Goal: Task Accomplishment & Management: Manage account settings

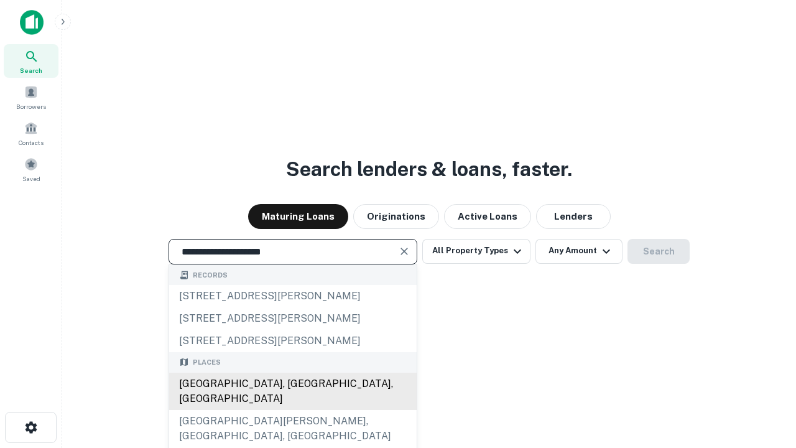
click at [292, 410] on div "[GEOGRAPHIC_DATA], [GEOGRAPHIC_DATA], [GEOGRAPHIC_DATA]" at bounding box center [292, 390] width 247 height 37
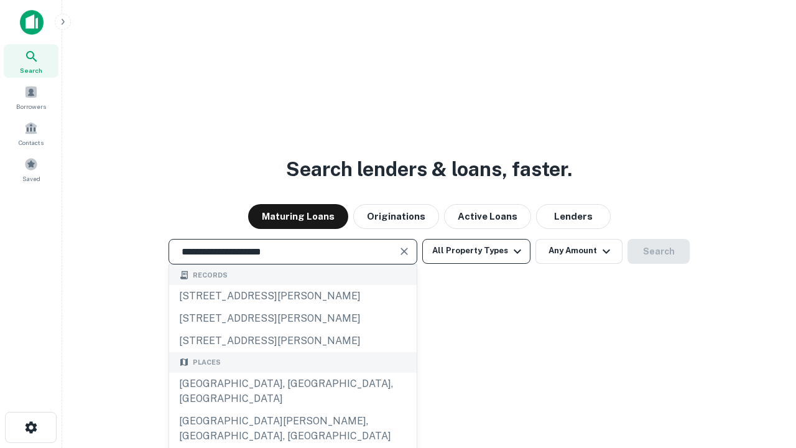
type input "**********"
click at [476, 251] on button "All Property Types" at bounding box center [476, 251] width 108 height 25
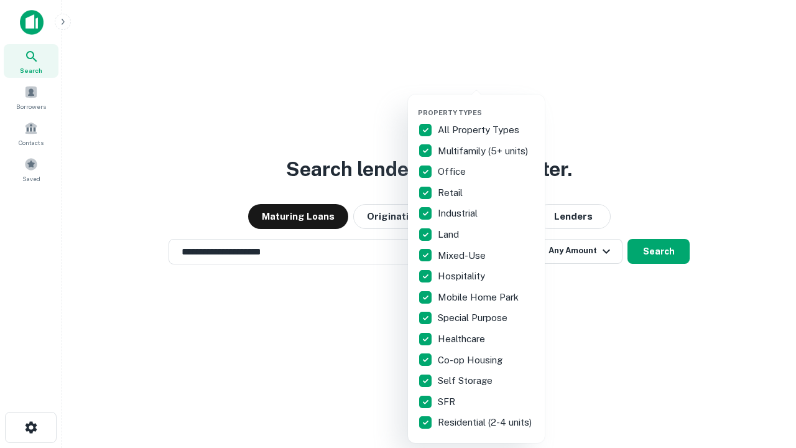
click at [486, 104] on button "button" at bounding box center [486, 104] width 137 height 1
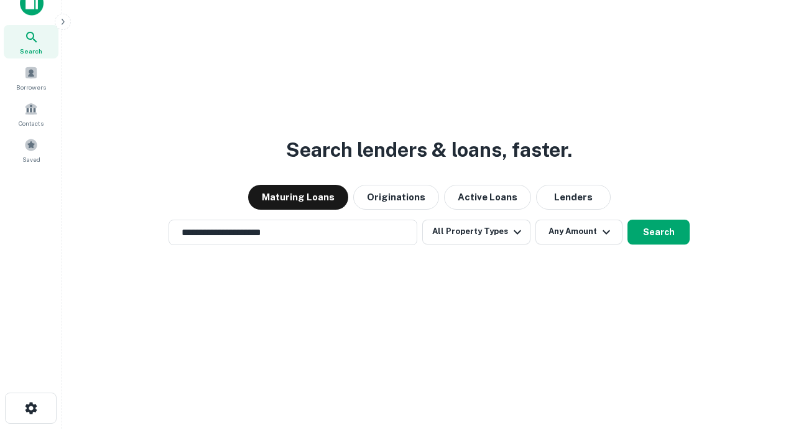
scroll to position [7, 150]
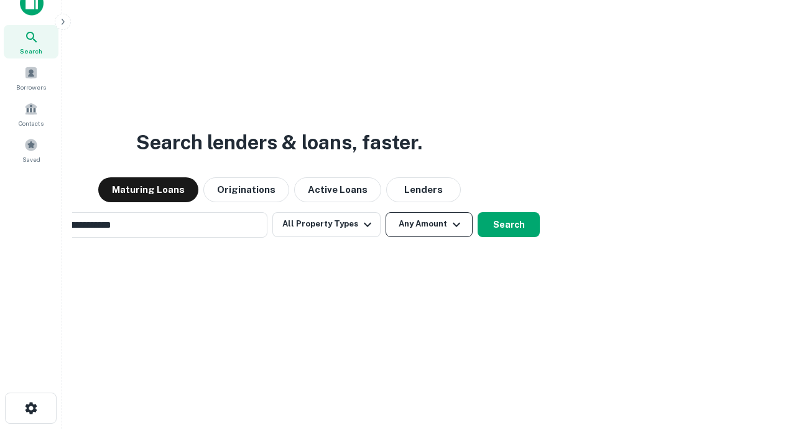
click at [385, 212] on button "Any Amount" at bounding box center [428, 224] width 87 height 25
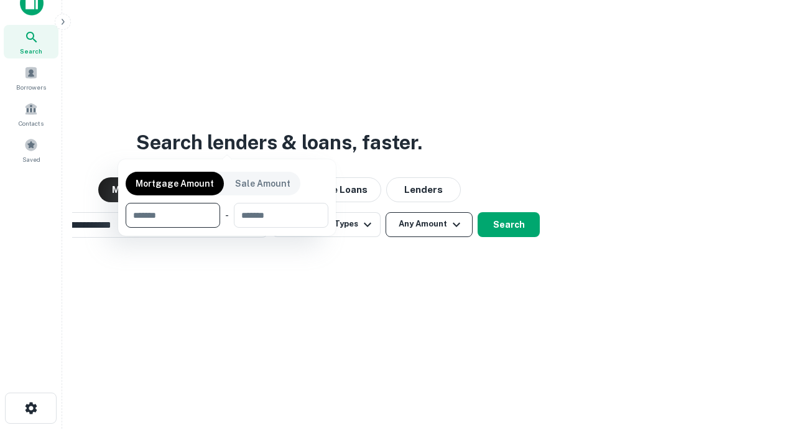
scroll to position [20, 0]
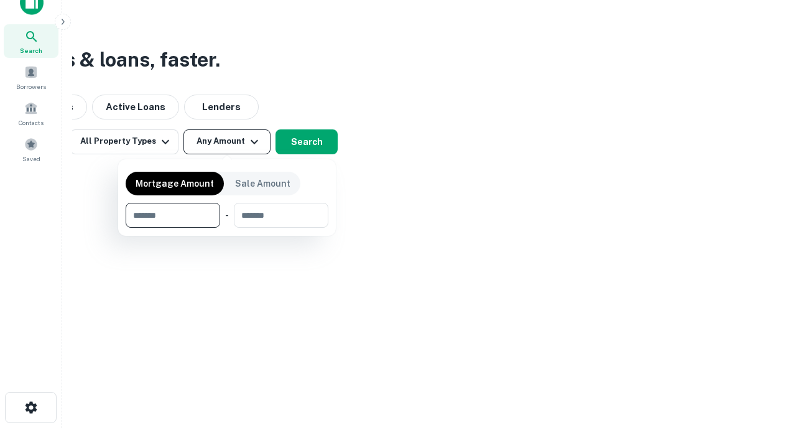
type input "*******"
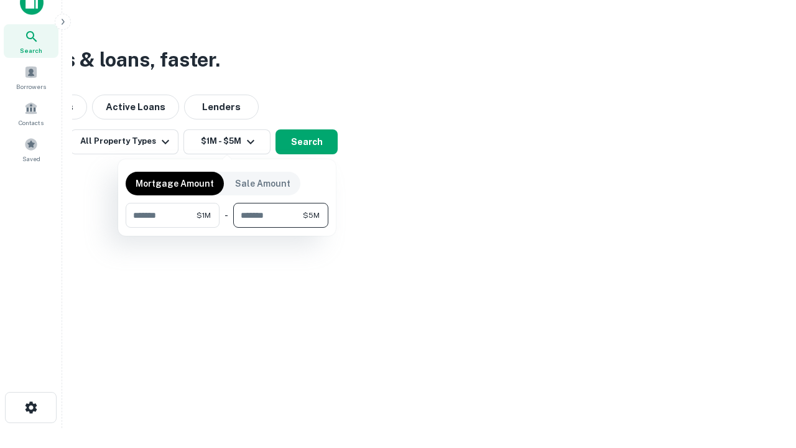
type input "*******"
click at [227, 228] on button "button" at bounding box center [227, 228] width 203 height 1
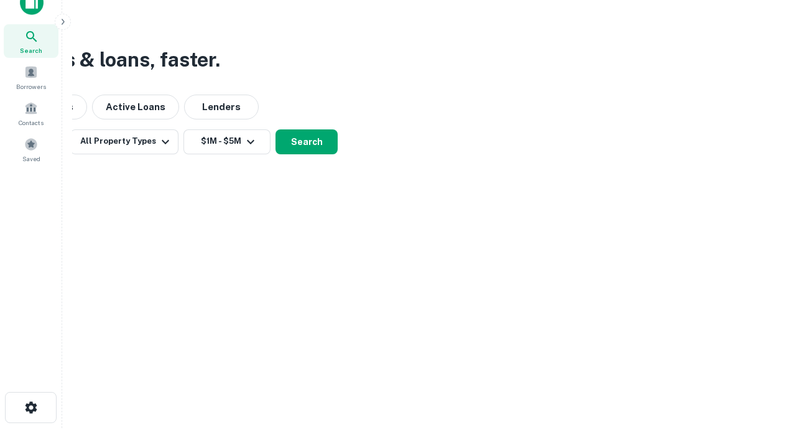
scroll to position [7, 229]
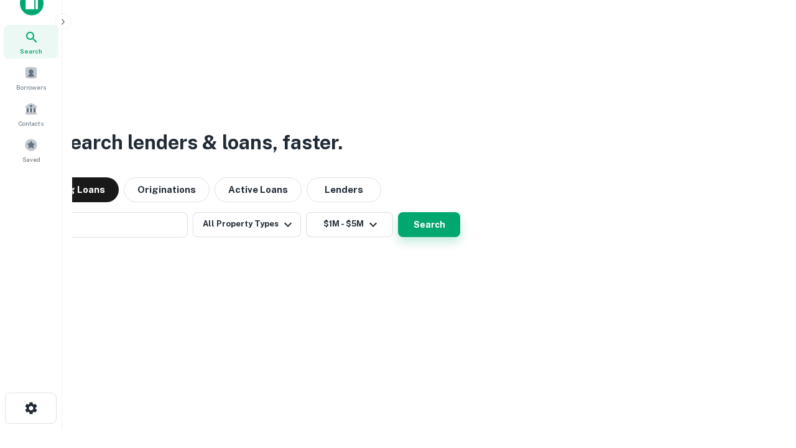
click at [398, 212] on button "Search" at bounding box center [429, 224] width 62 height 25
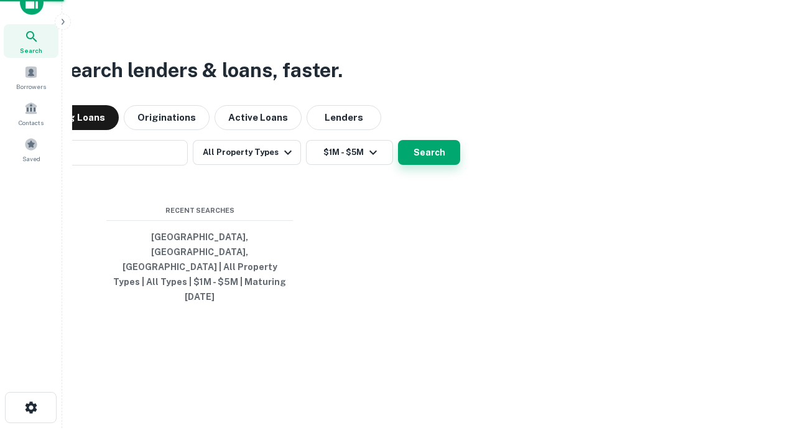
scroll to position [33, 352]
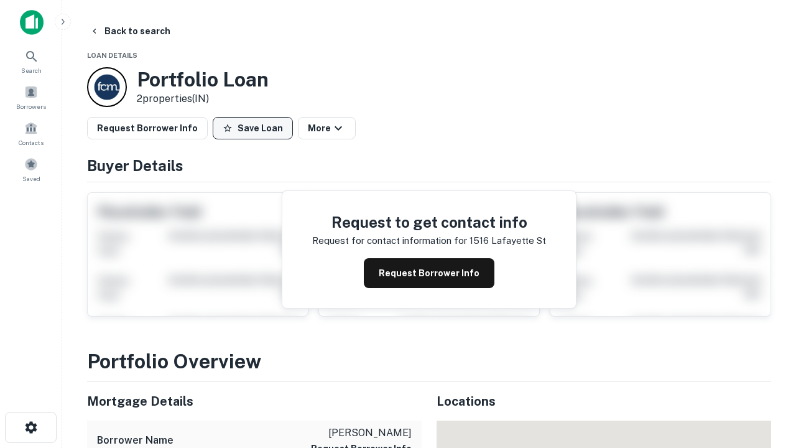
click at [252, 128] on button "Save Loan" at bounding box center [253, 128] width 80 height 22
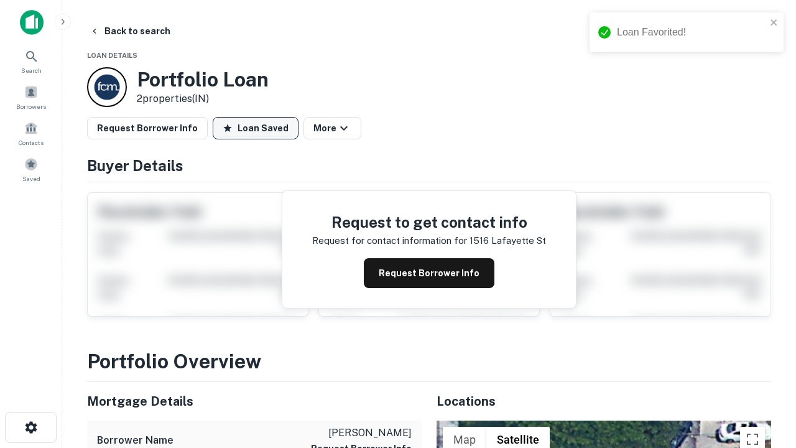
click at [256, 128] on button "Loan Saved" at bounding box center [256, 128] width 86 height 22
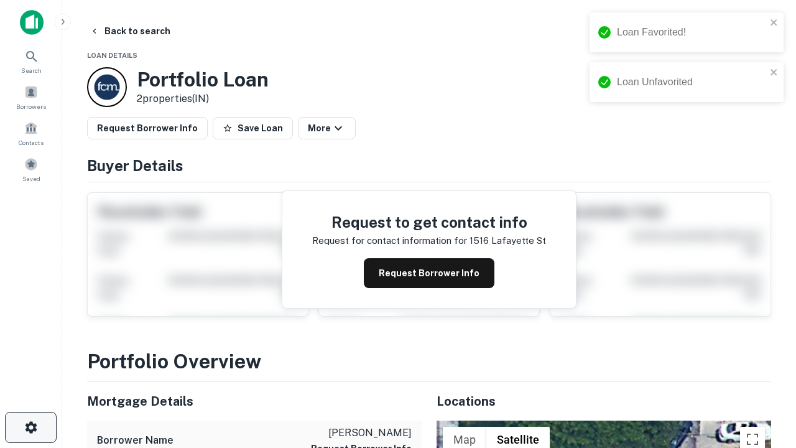
click at [30, 427] on icon "button" at bounding box center [31, 427] width 15 height 15
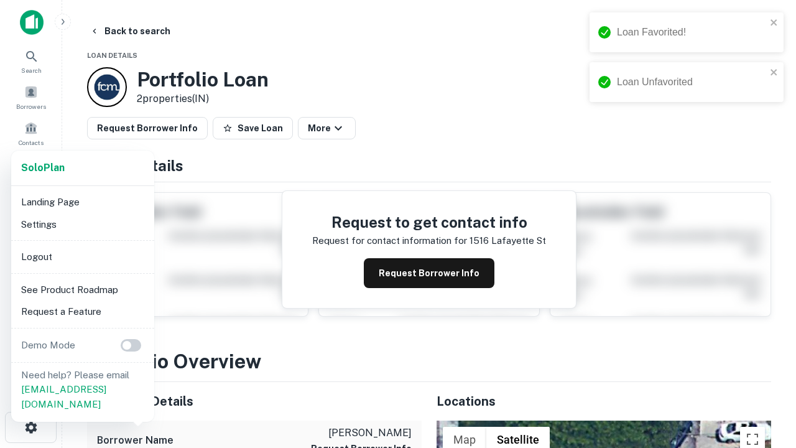
click at [82, 256] on li "Logout" at bounding box center [82, 257] width 133 height 22
